Goal: Task Accomplishment & Management: Use online tool/utility

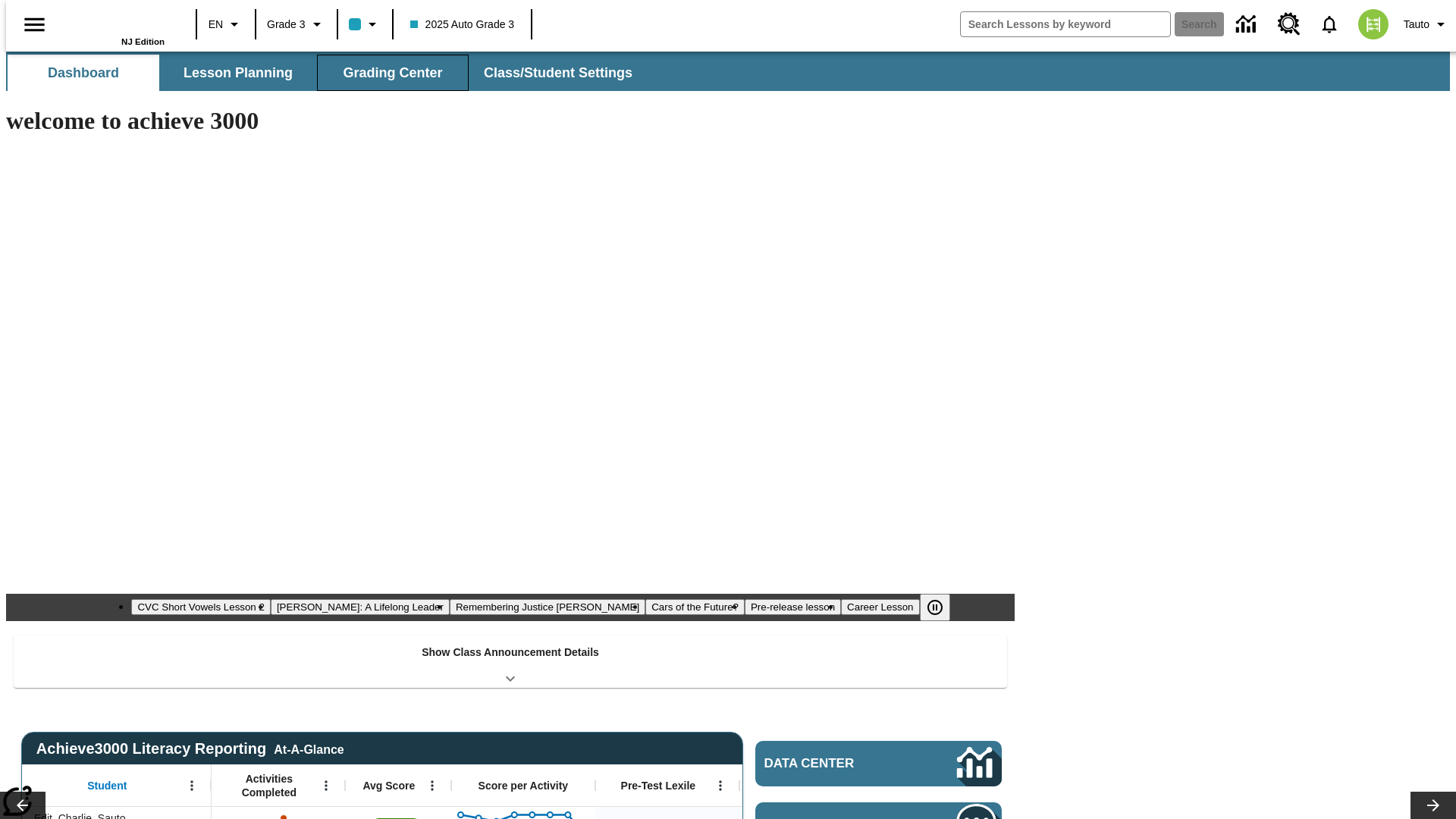
click at [387, 73] on span "Grading Center" at bounding box center [392, 73] width 99 height 17
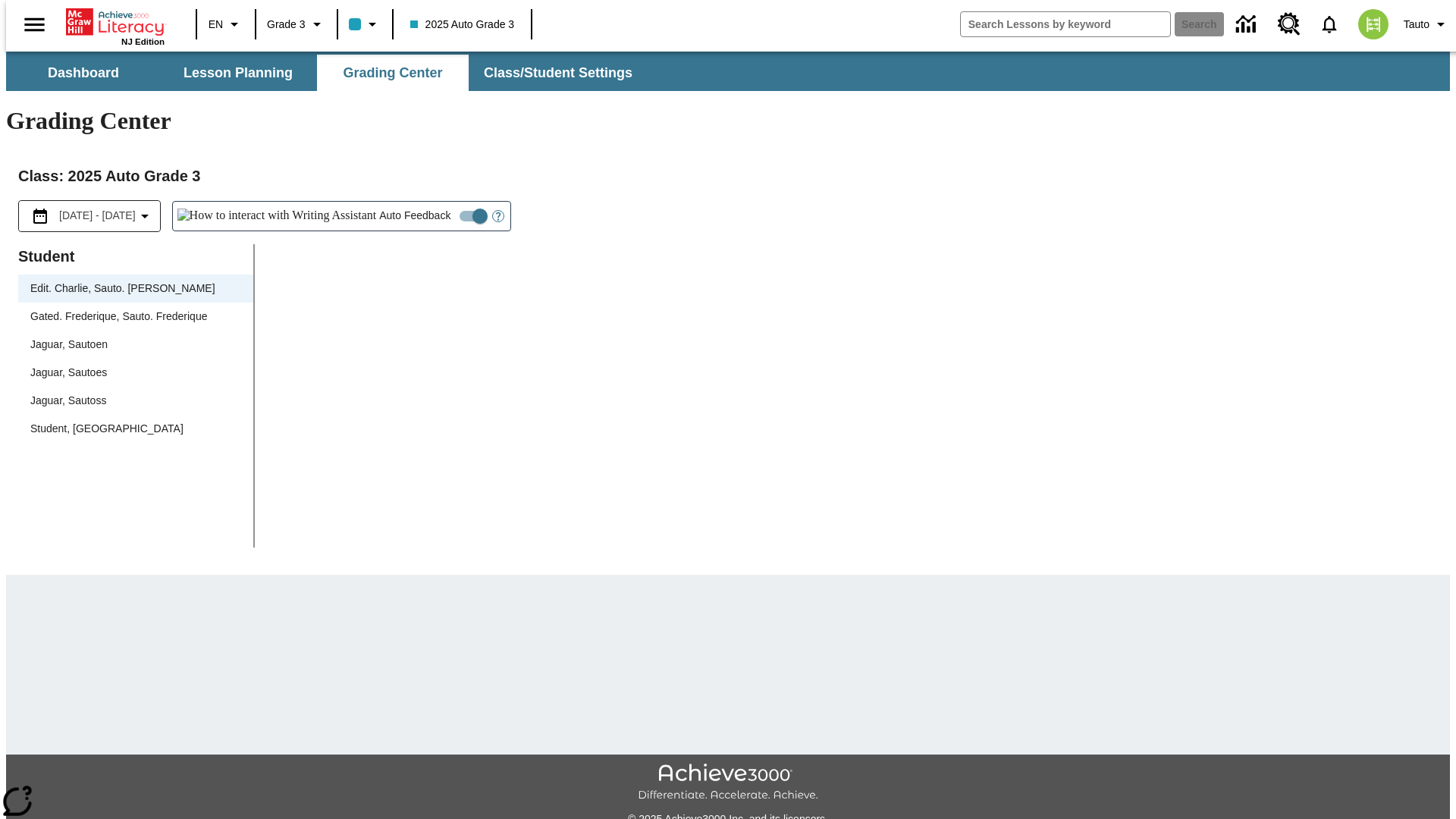
click at [130, 336] on div "Jaguar, Sautoen" at bounding box center [136, 344] width 211 height 16
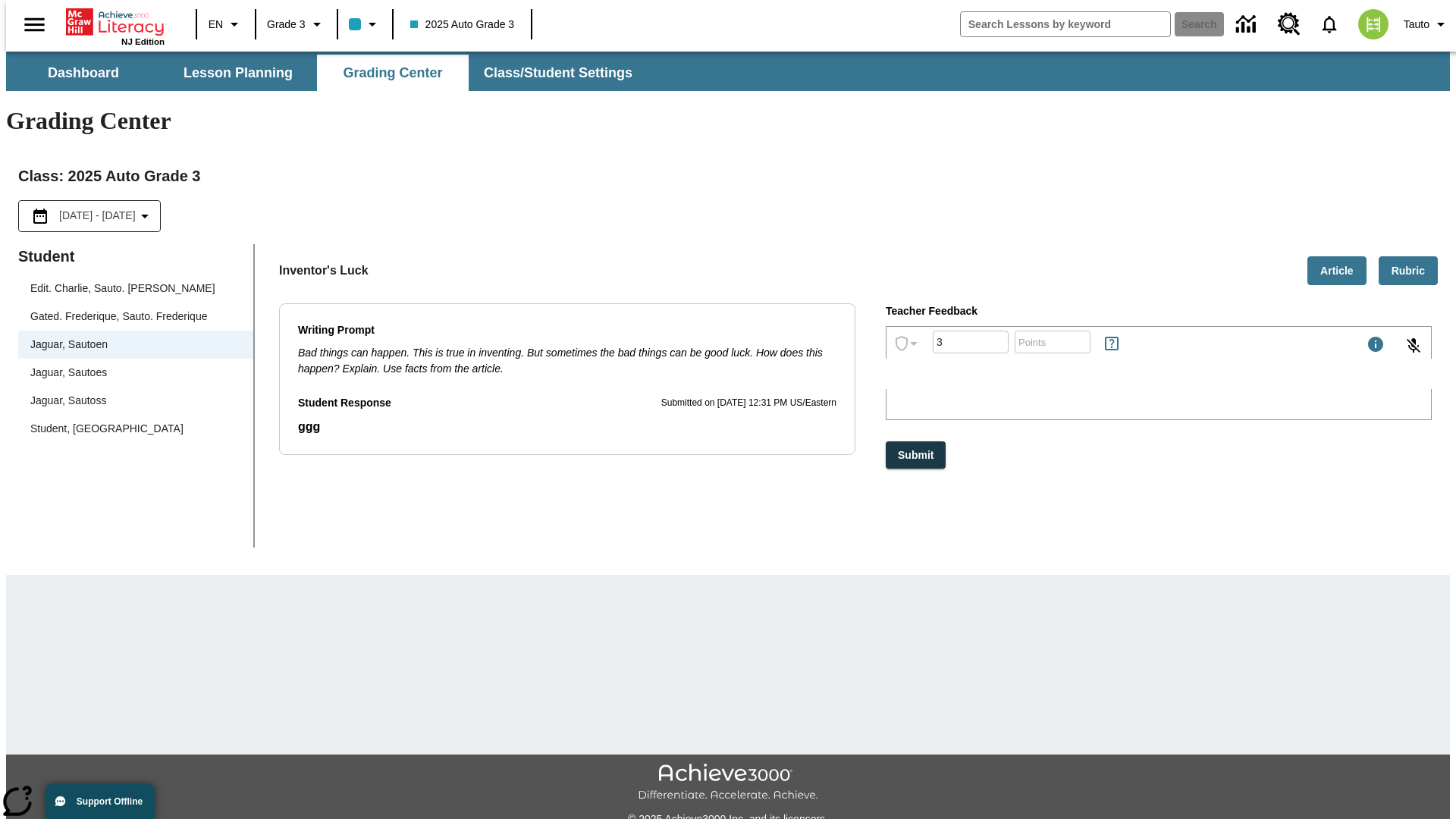
type input "3"
type input "10"
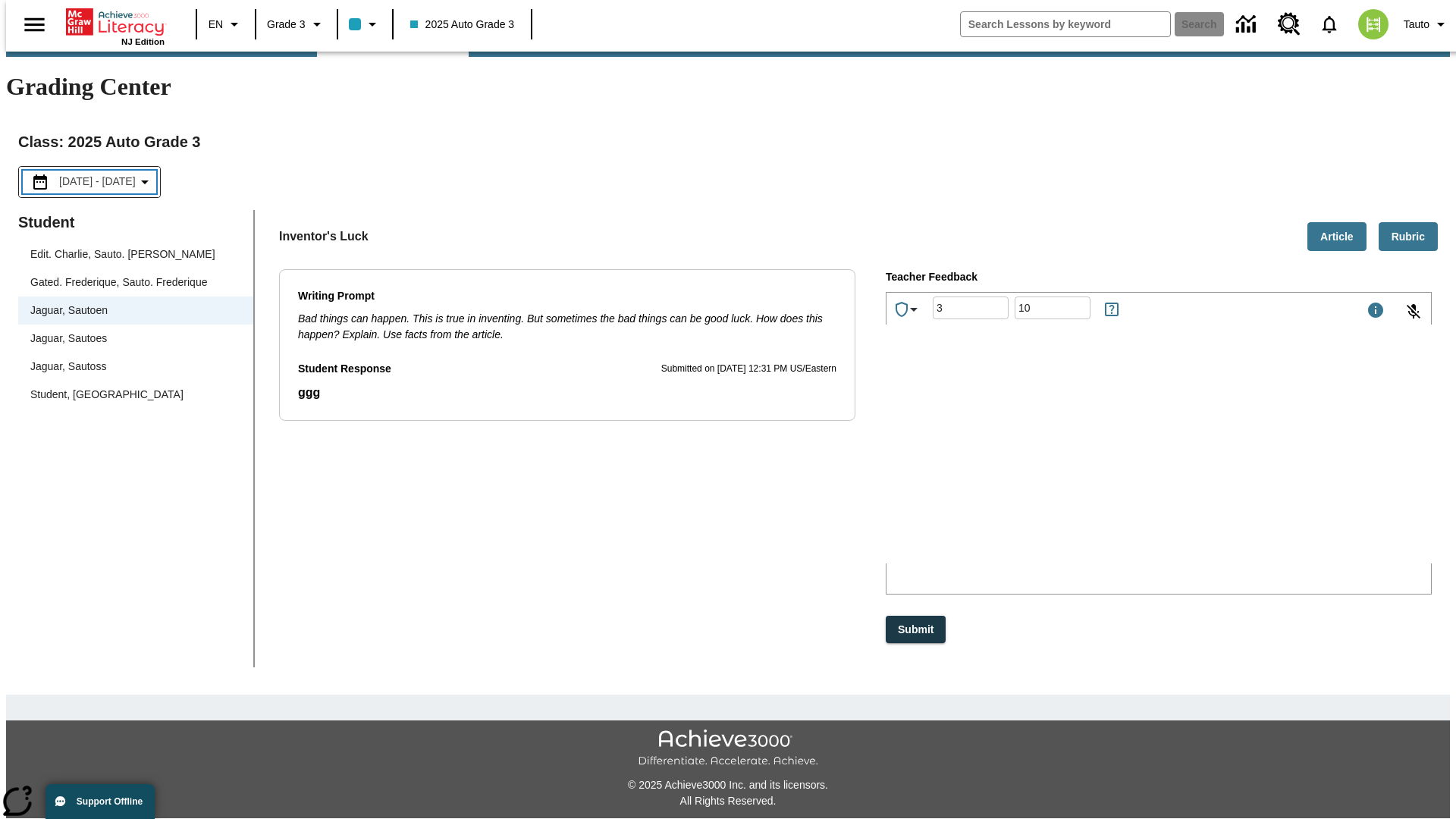
click at [1108, 466] on p "Type your response here." at bounding box center [1000, 463] width 215 height 13
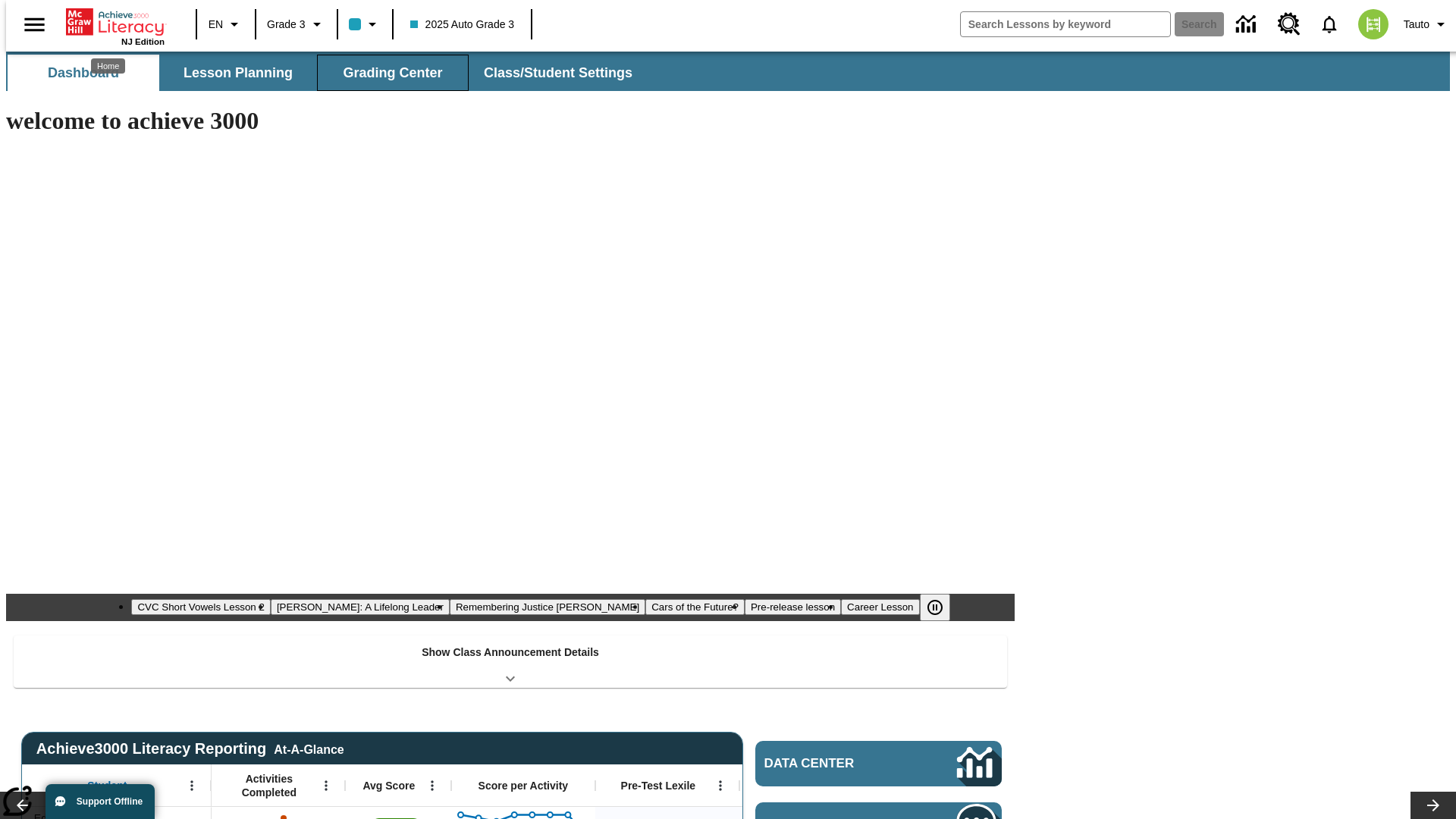
click at [387, 73] on span "Grading Center" at bounding box center [392, 73] width 99 height 17
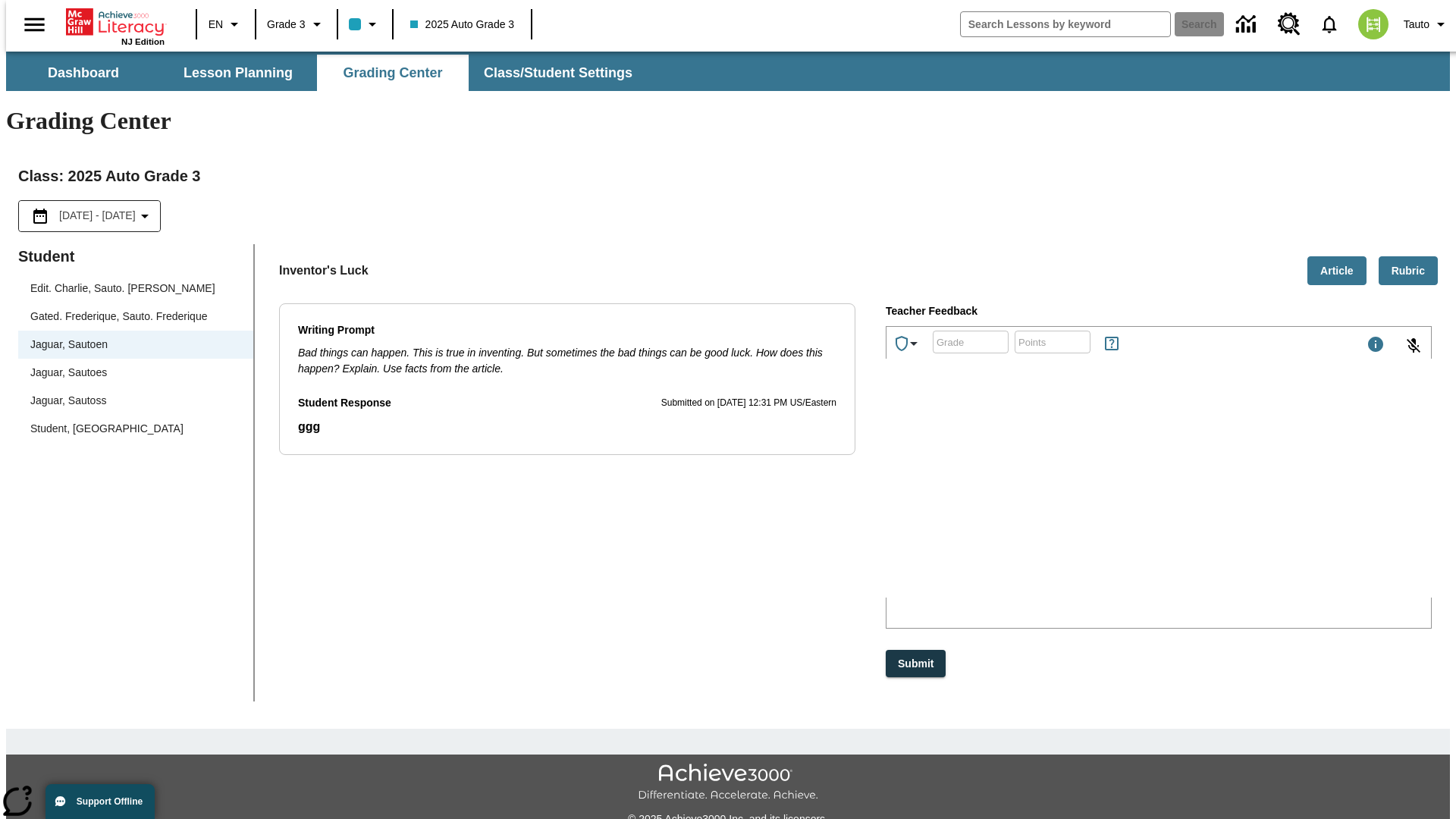
click at [1108, 500] on p "sgANM" at bounding box center [1000, 498] width 215 height 13
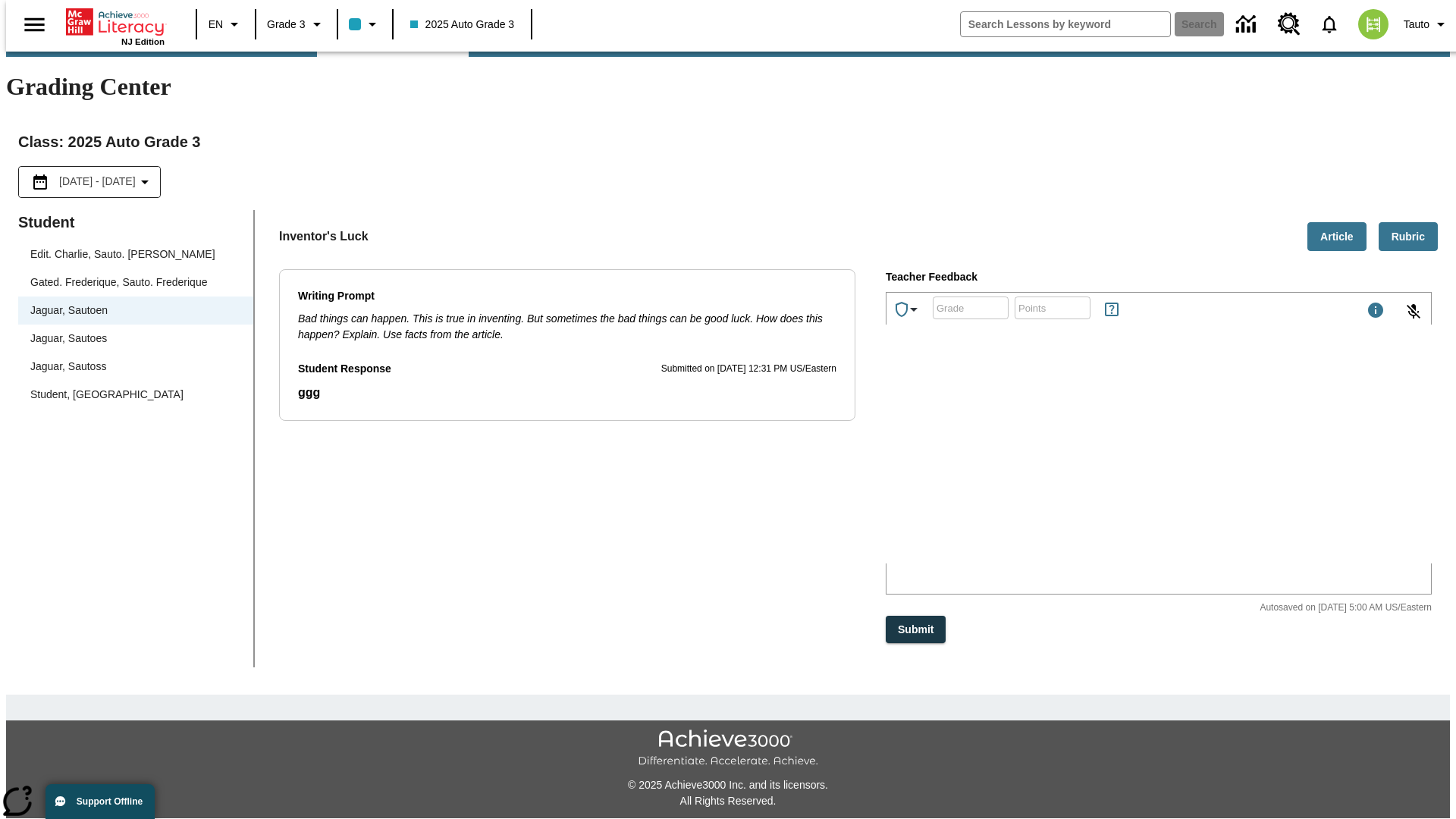
click at [1108, 466] on p "oZQsgj" at bounding box center [1000, 463] width 215 height 13
